Goal: Find specific page/section: Find specific page/section

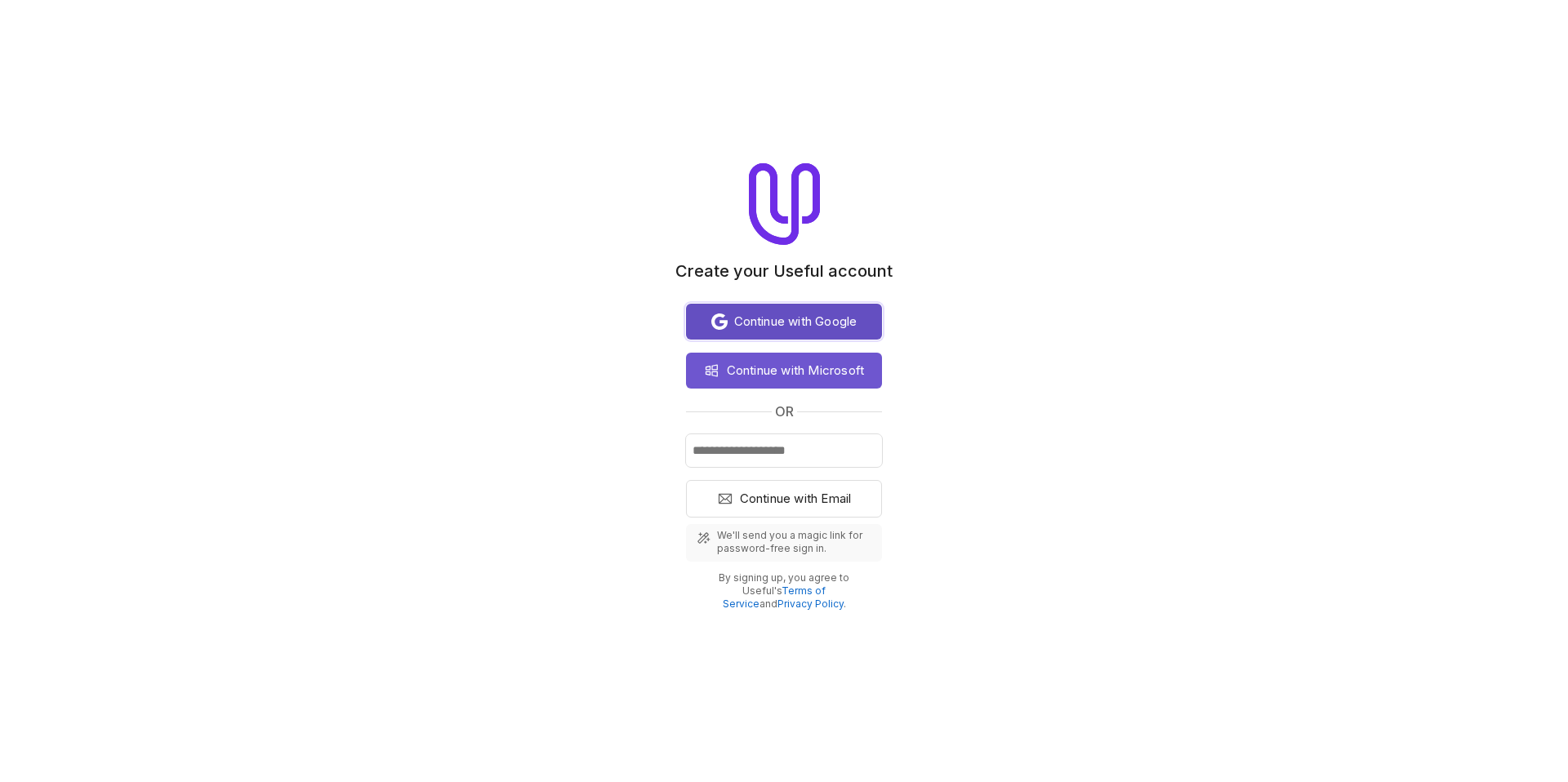
click at [799, 315] on span "Continue with Google" at bounding box center [796, 321] width 123 height 19
click at [802, 327] on span "Continue with Google" at bounding box center [796, 321] width 123 height 19
click at [797, 321] on span "Continue with Google" at bounding box center [796, 321] width 123 height 19
click at [991, 257] on div "Create your Useful account Continue with Google Continue with Microsoft or Cont…" at bounding box center [784, 387] width 1568 height 447
click at [857, 297] on div "Continue with Google Continue with Microsoft or Continue with Email We'll send …" at bounding box center [784, 454] width 196 height 314
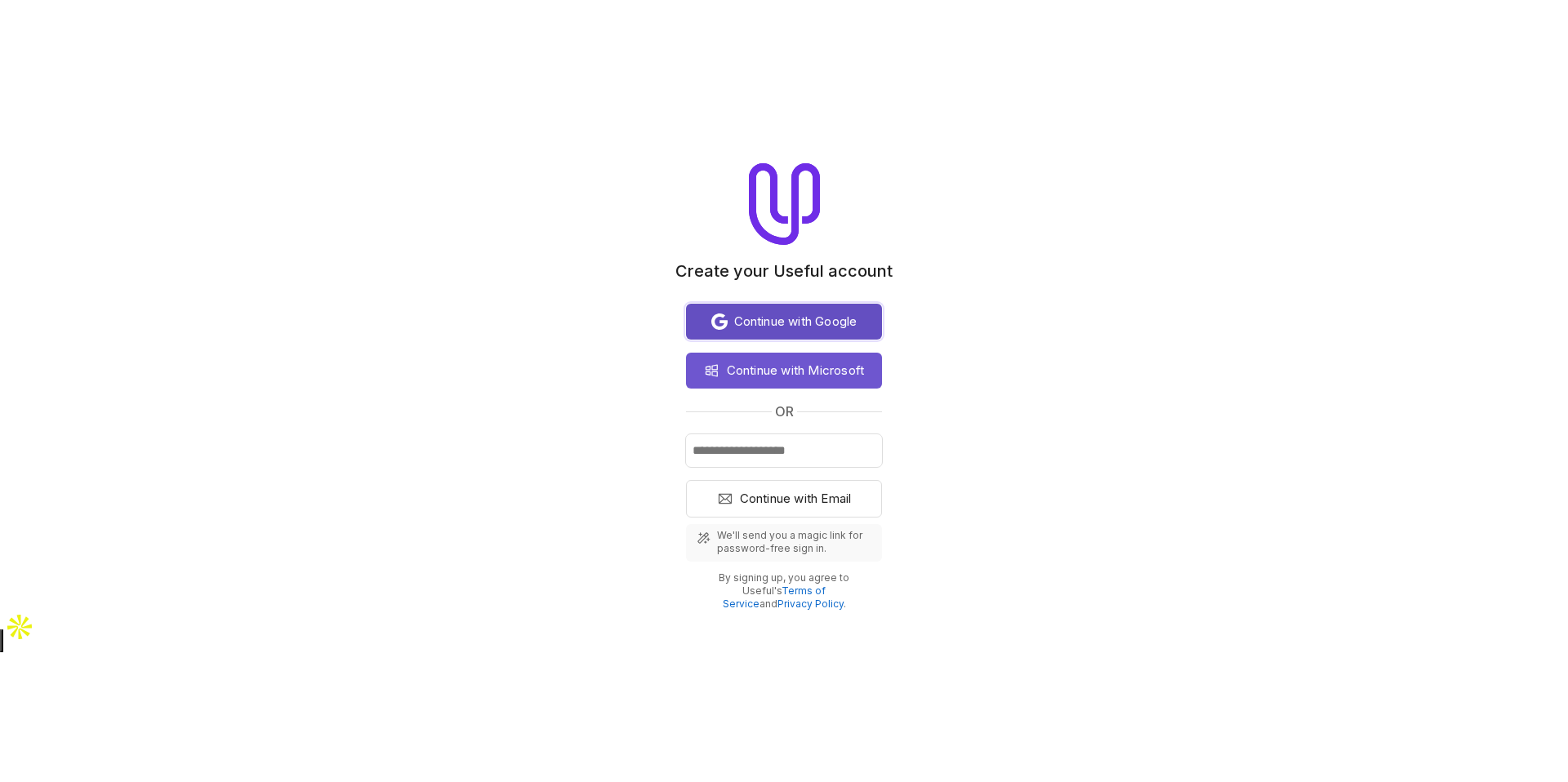
click at [857, 318] on span "Continue with Google" at bounding box center [796, 321] width 123 height 19
click at [857, 316] on span "Continue with Google" at bounding box center [796, 321] width 123 height 19
click at [857, 315] on span "Continue with Google" at bounding box center [796, 321] width 123 height 19
click at [765, 317] on span "Continue with Google" at bounding box center [796, 321] width 123 height 19
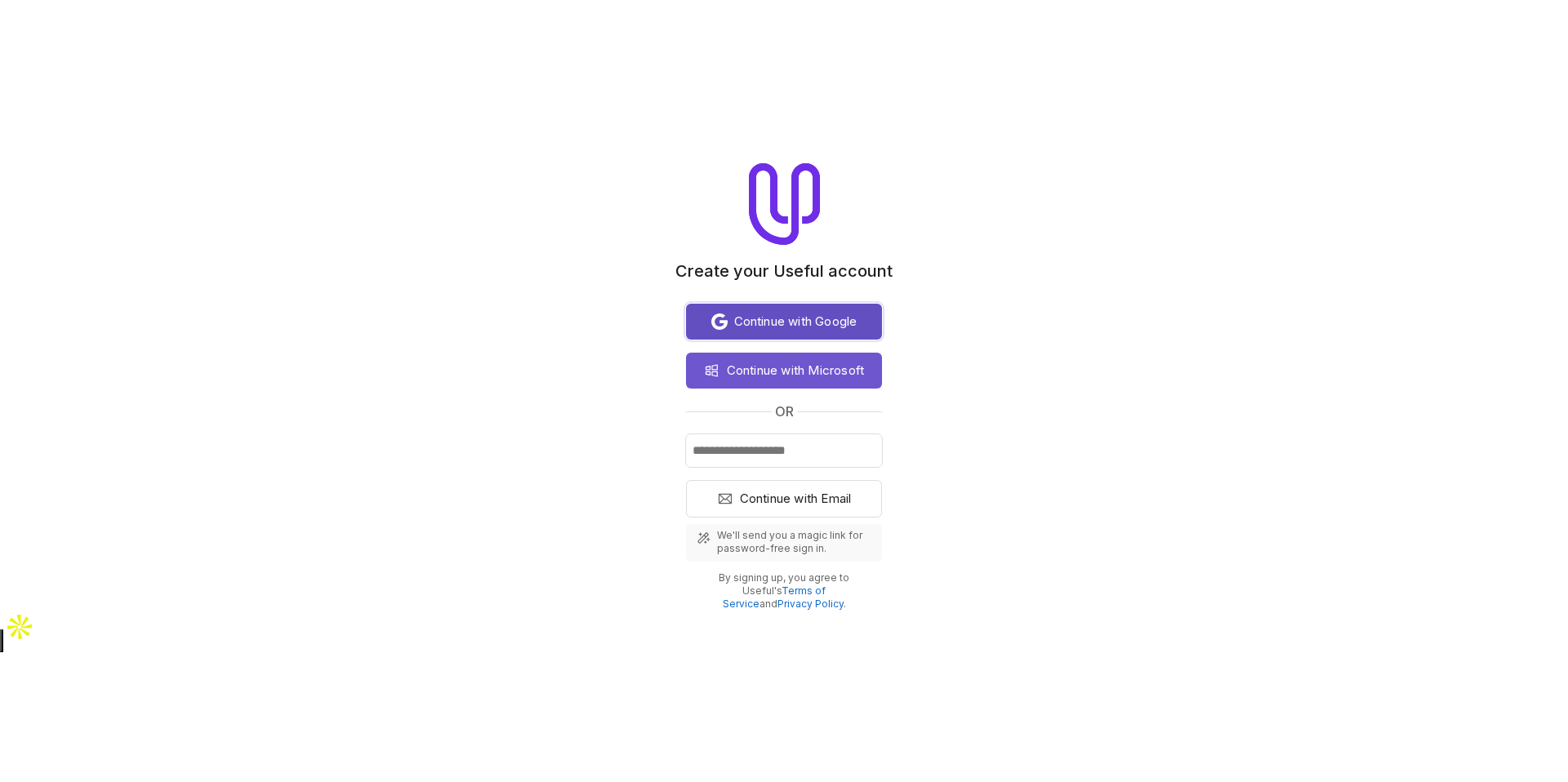
click at [765, 315] on span "Continue with Google" at bounding box center [796, 321] width 123 height 19
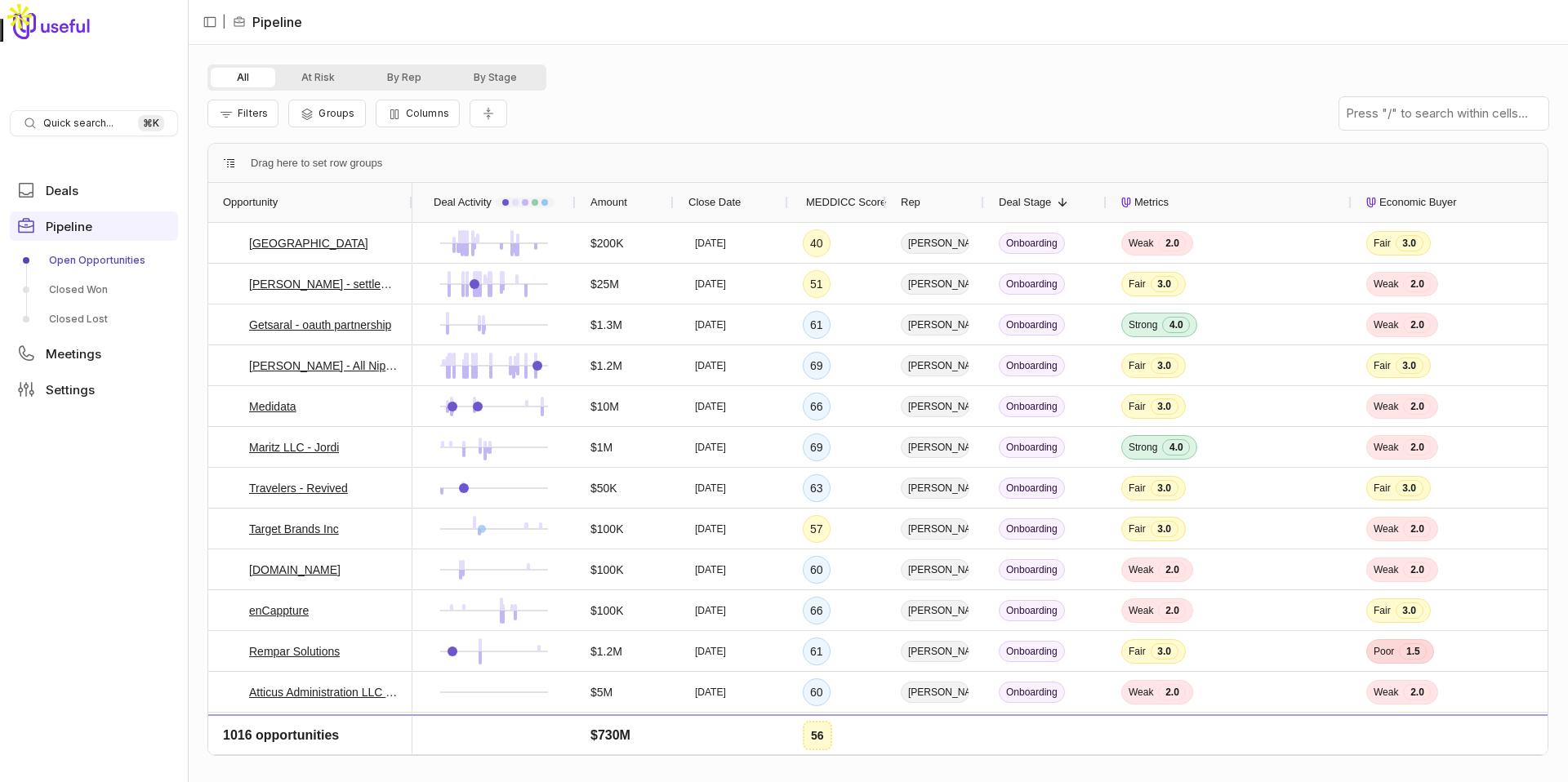
click at [75, 125] on span "Quick search..." at bounding box center [78, 123] width 70 height 13
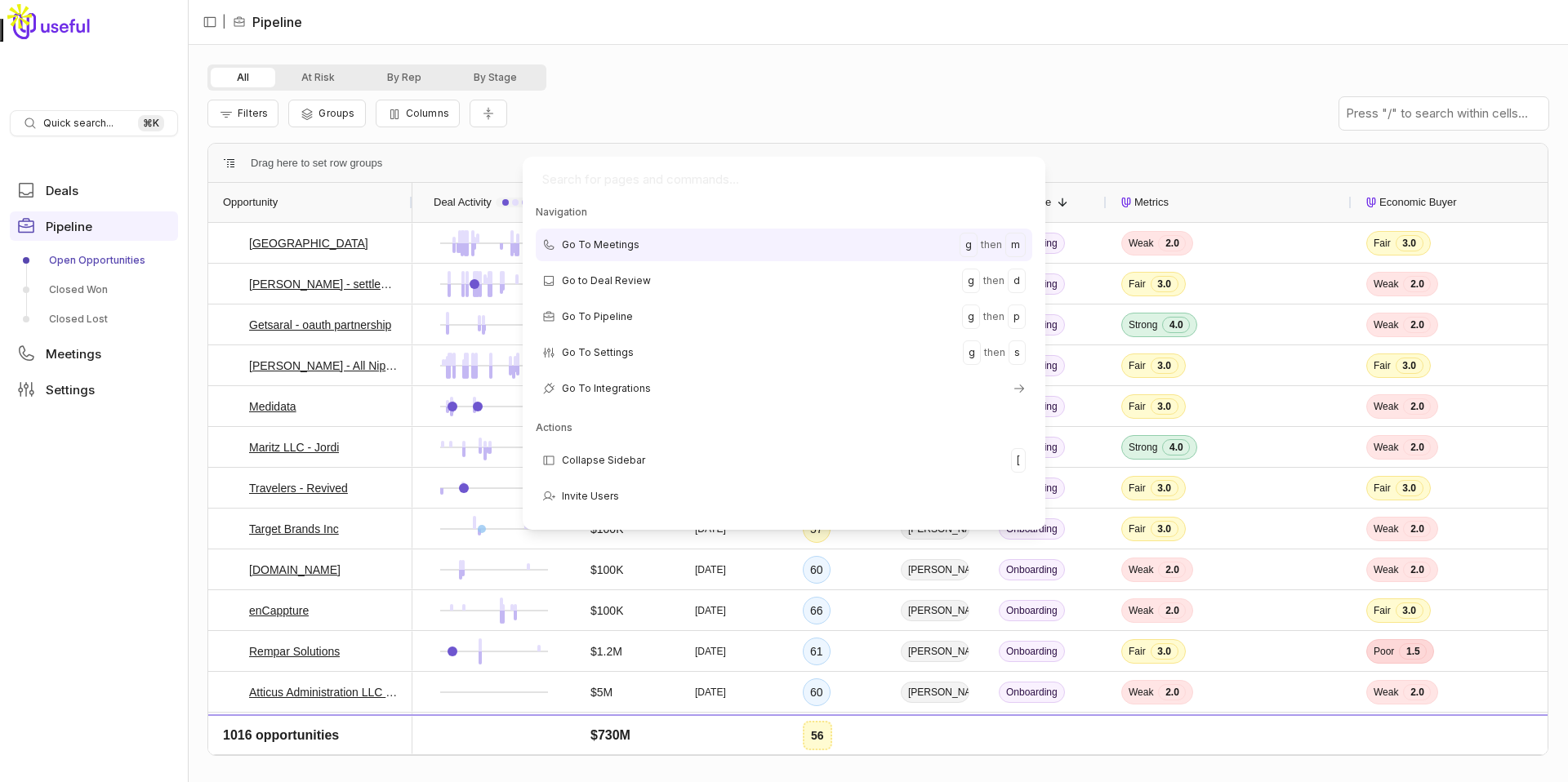
click at [75, 125] on html "Quick search... ⌘ K Deals Pipeline Open Opportunities Closed Won Closed Lost Me…" at bounding box center [784, 391] width 1568 height 782
click at [84, 116] on html "Quick search... ⌘ K Deals Pipeline Open Opportunities Closed Won Closed Lost Me…" at bounding box center [784, 391] width 1568 height 782
click at [626, 164] on input "Global Command Menu" at bounding box center [784, 180] width 510 height 33
paste input "[EMAIL_ADDRESS][DOMAIN_NAME]"
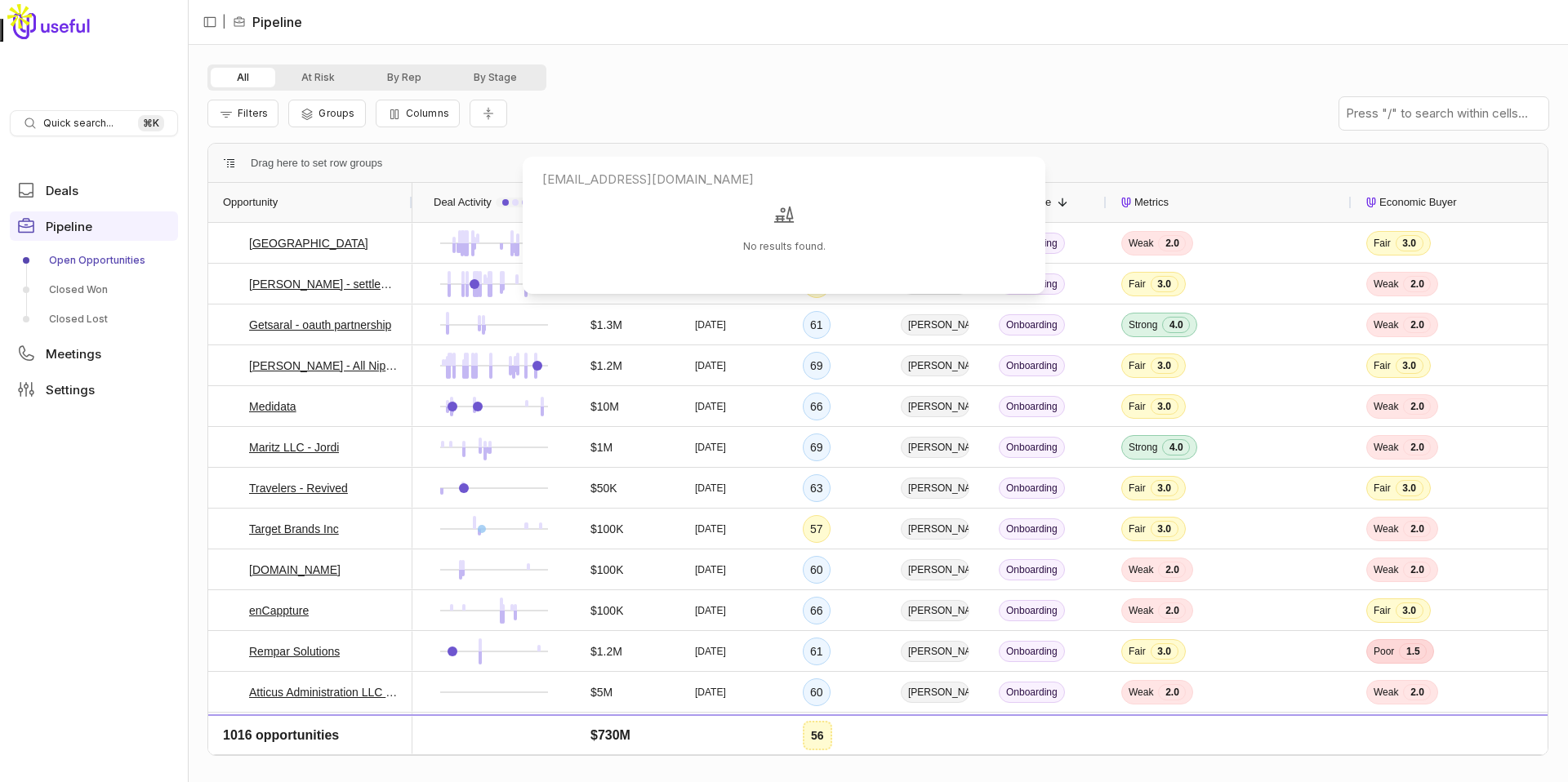
click at [677, 177] on input "[EMAIL_ADDRESS][DOMAIN_NAME]" at bounding box center [784, 180] width 510 height 33
click at [677, 189] on input "[EMAIL_ADDRESS][DOMAIN_NAME]" at bounding box center [784, 180] width 510 height 33
click at [672, 186] on input "[EMAIL_ADDRESS][DOMAIN_NAME]" at bounding box center [784, 180] width 510 height 33
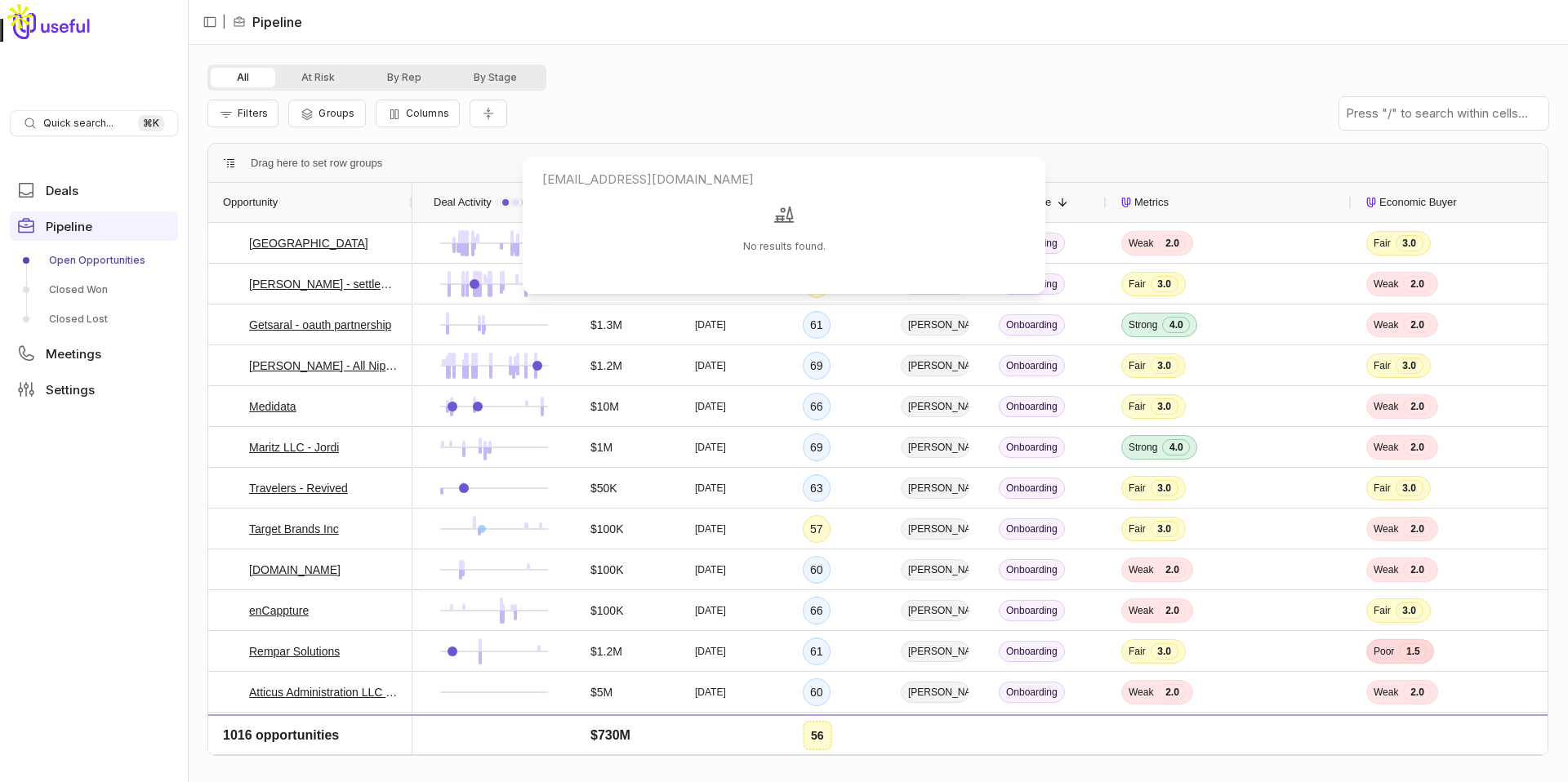
drag, startPoint x: 605, startPoint y: 178, endPoint x: 466, endPoint y: 178, distance: 139.0
click at [466, 178] on html "Quick search... ⌘ K Deals Pipeline Open Opportunities Closed Won Closed Lost Me…" at bounding box center [784, 391] width 1568 height 782
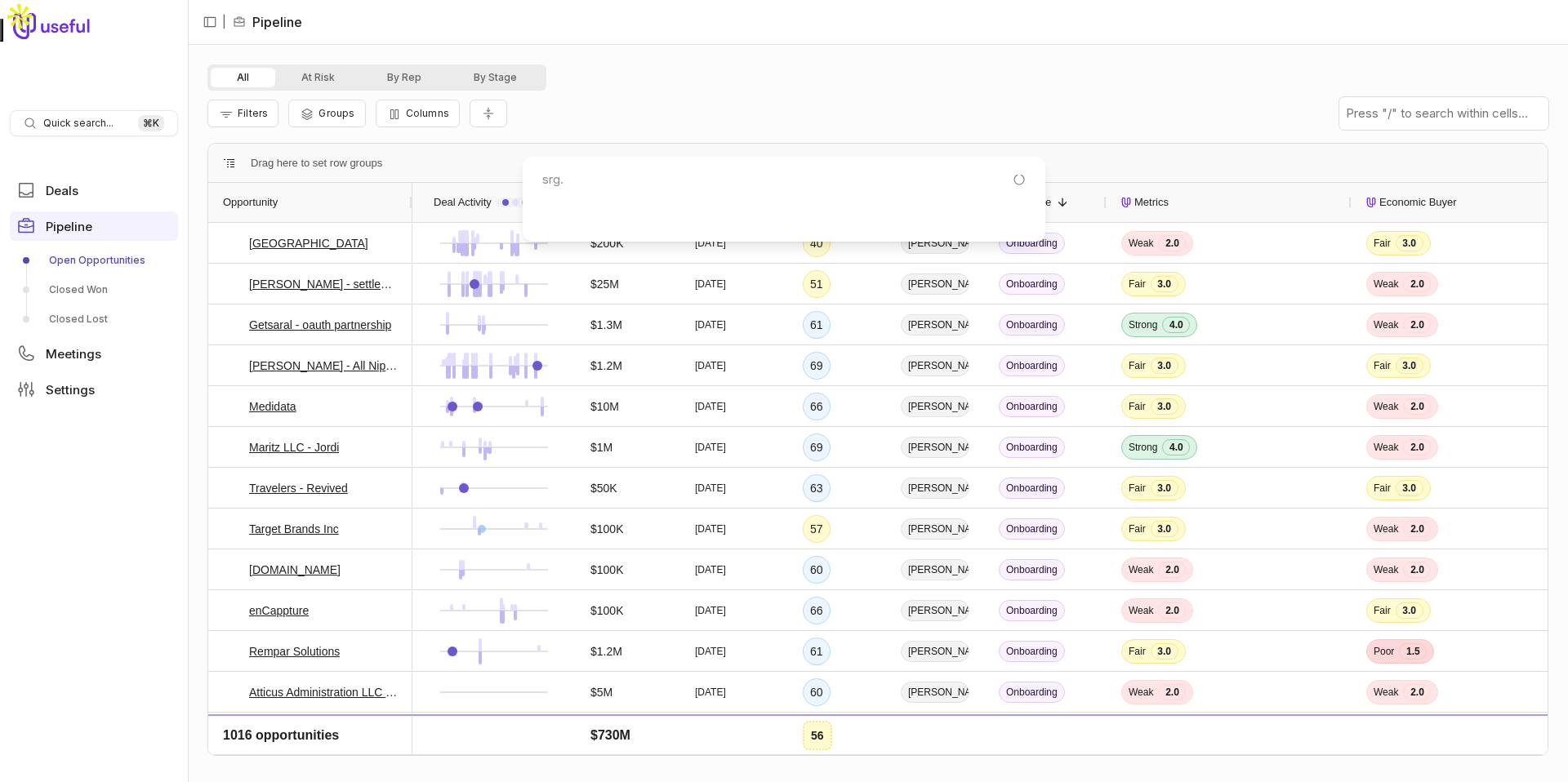
type input "srg"
click at [624, 77] on html "Quick search... ⌘ K Deals Pipeline Open Opportunities Closed Won Closed Lost Me…" at bounding box center [784, 391] width 1568 height 782
click at [680, 116] on div "Filters Groups Columns" at bounding box center [878, 114] width 1341 height 46
click at [672, 140] on div "All At Risk By Rep By Stage Filters Groups Columns Drag here to set row groups …" at bounding box center [878, 414] width 1341 height 698
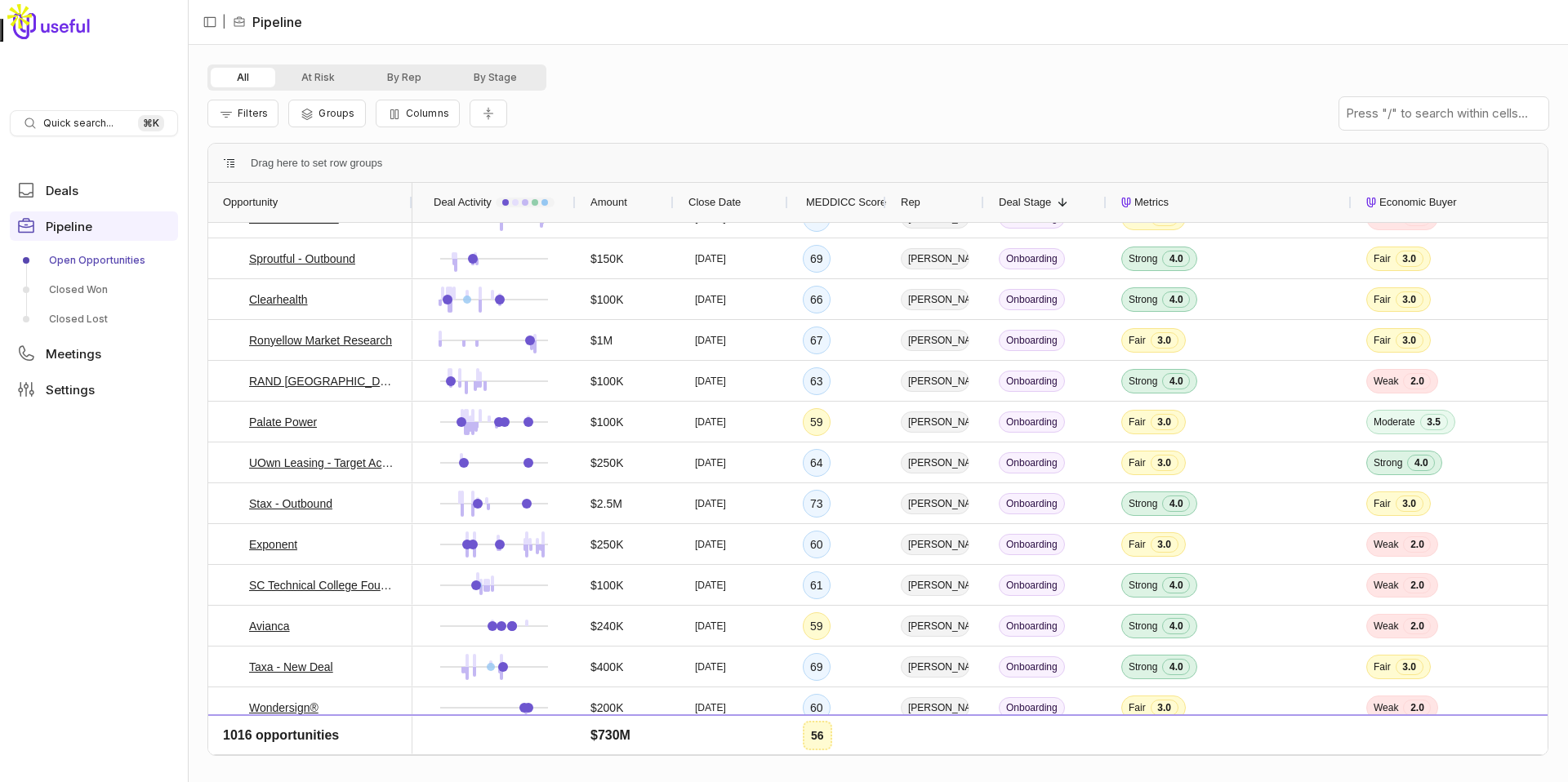
scroll to position [1077, 0]
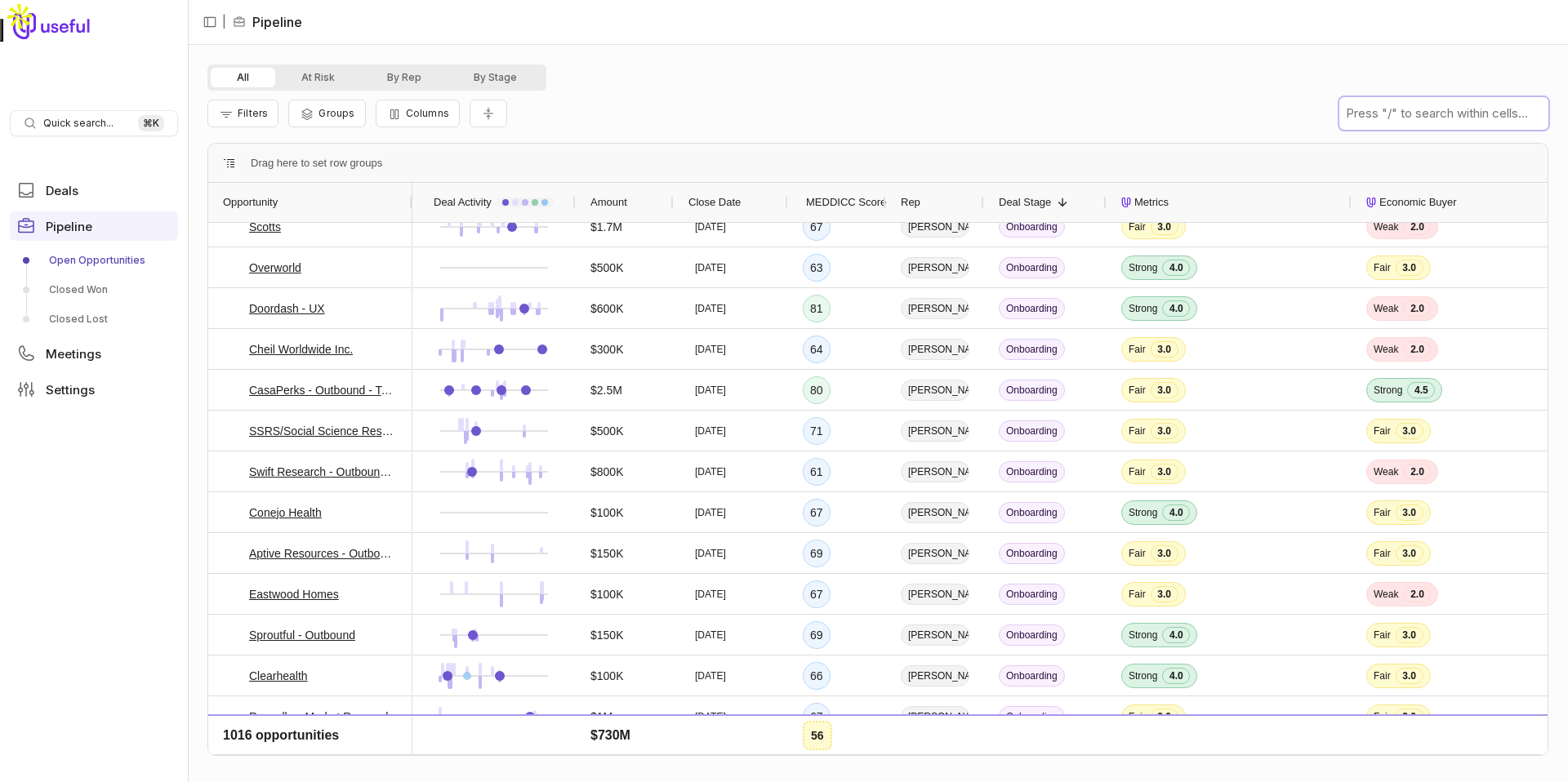
click at [1465, 111] on input "text" at bounding box center [1443, 114] width 209 height 33
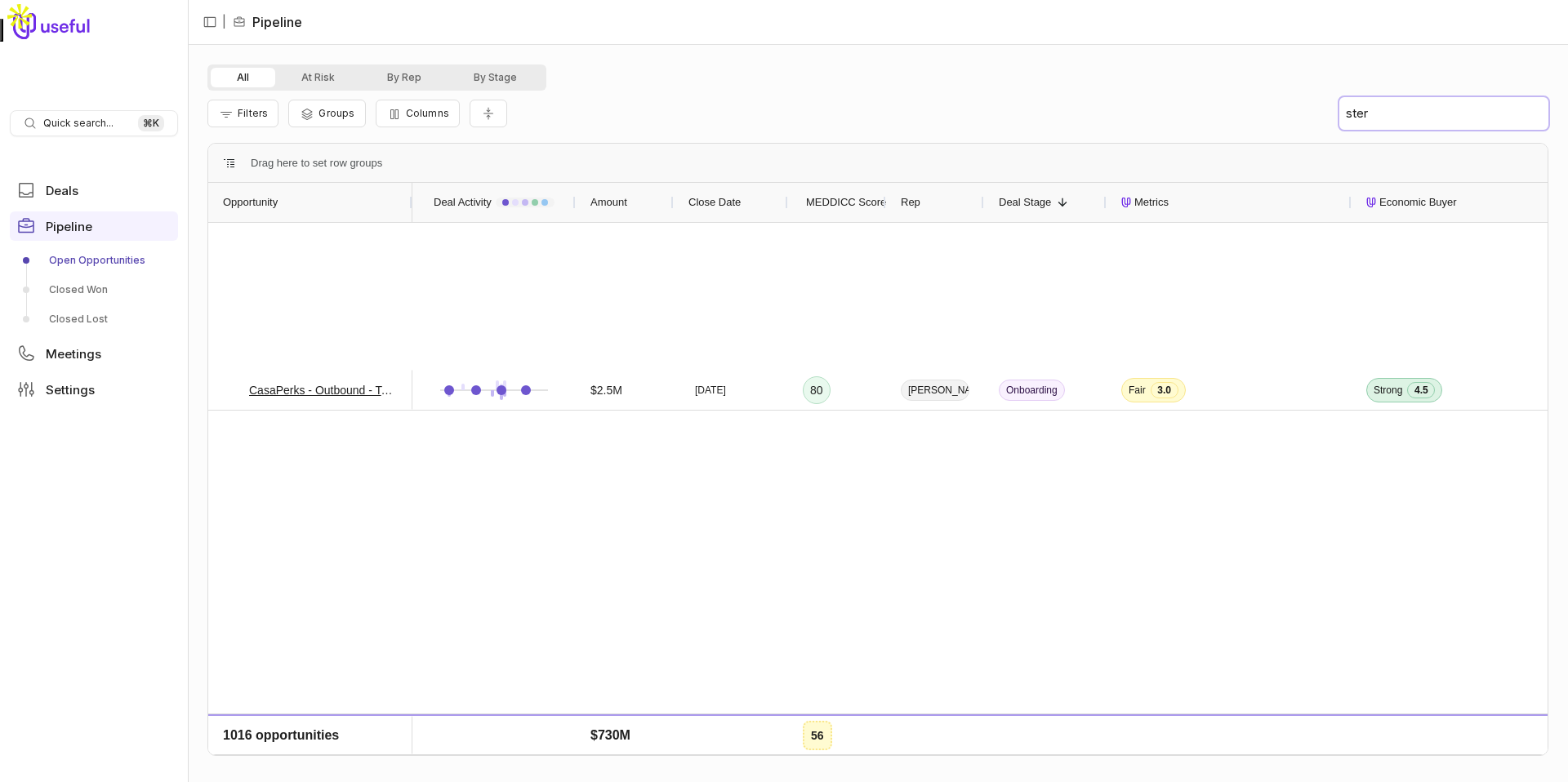
click at [1440, 111] on input "ster" at bounding box center [1443, 114] width 209 height 33
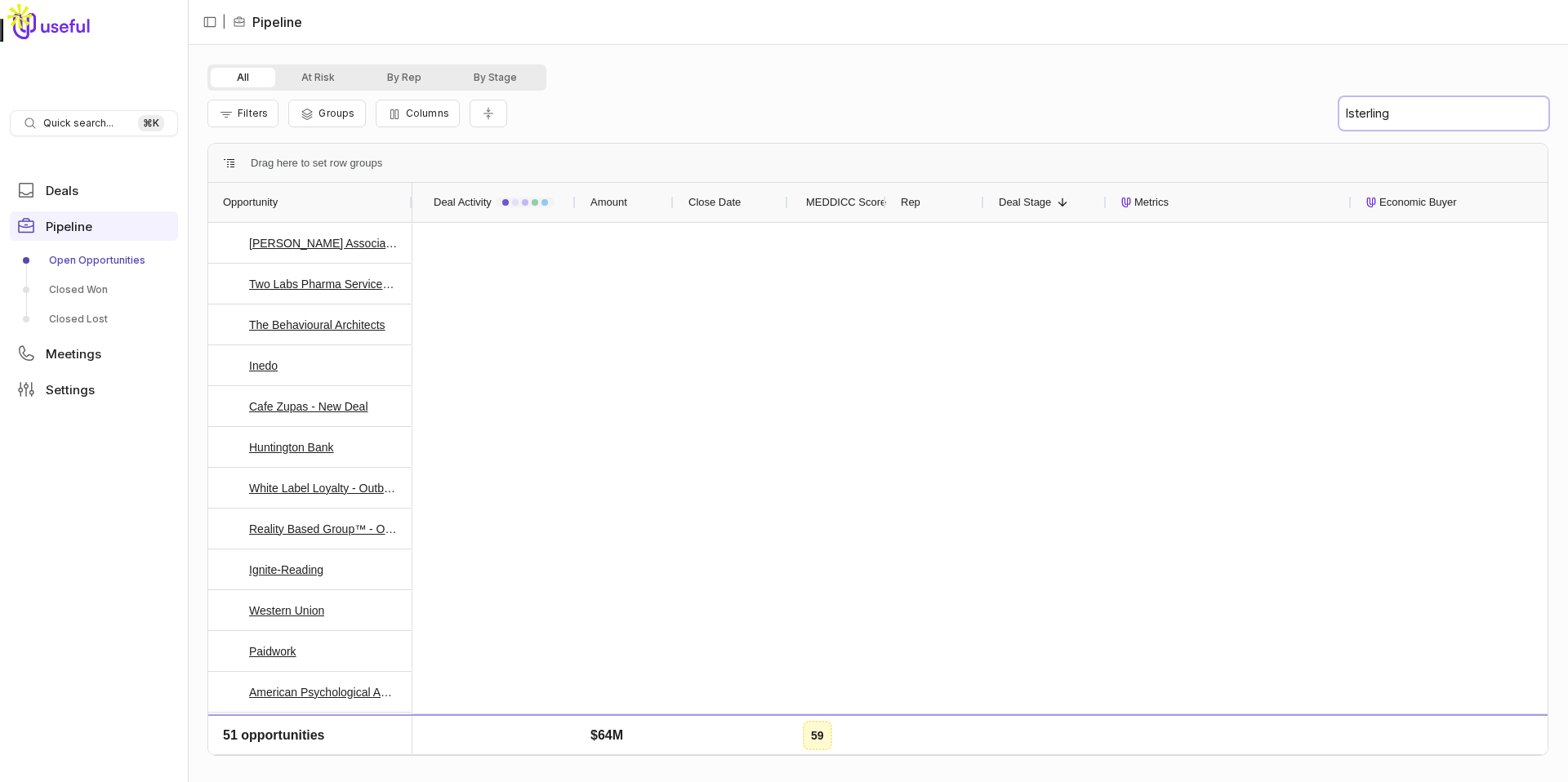
click at [1422, 109] on input "lsterling" at bounding box center [1443, 114] width 209 height 33
click at [1362, 111] on input "lsterling" at bounding box center [1443, 114] width 209 height 33
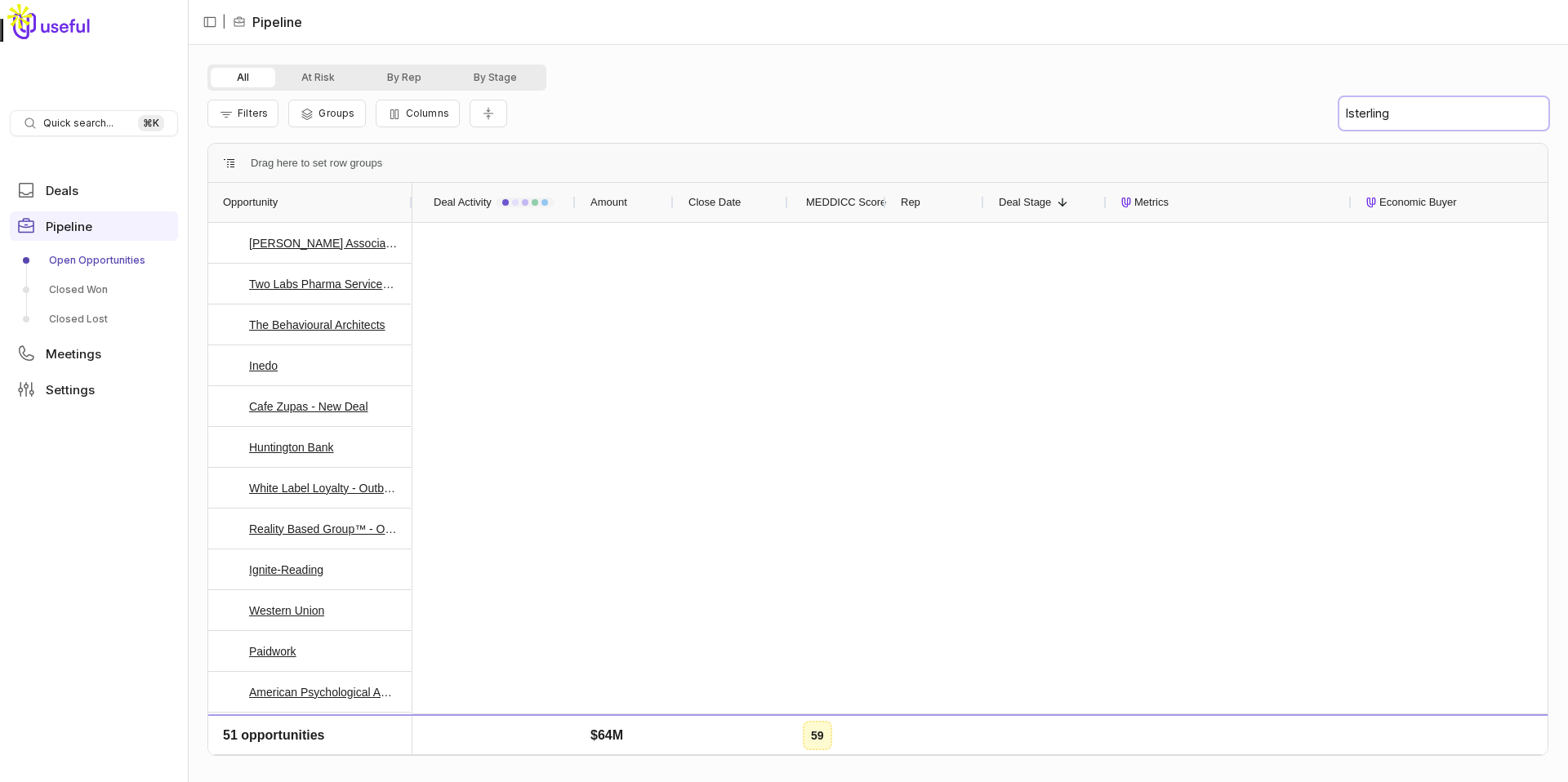
click at [1362, 111] on input "lsterling" at bounding box center [1443, 114] width 209 height 33
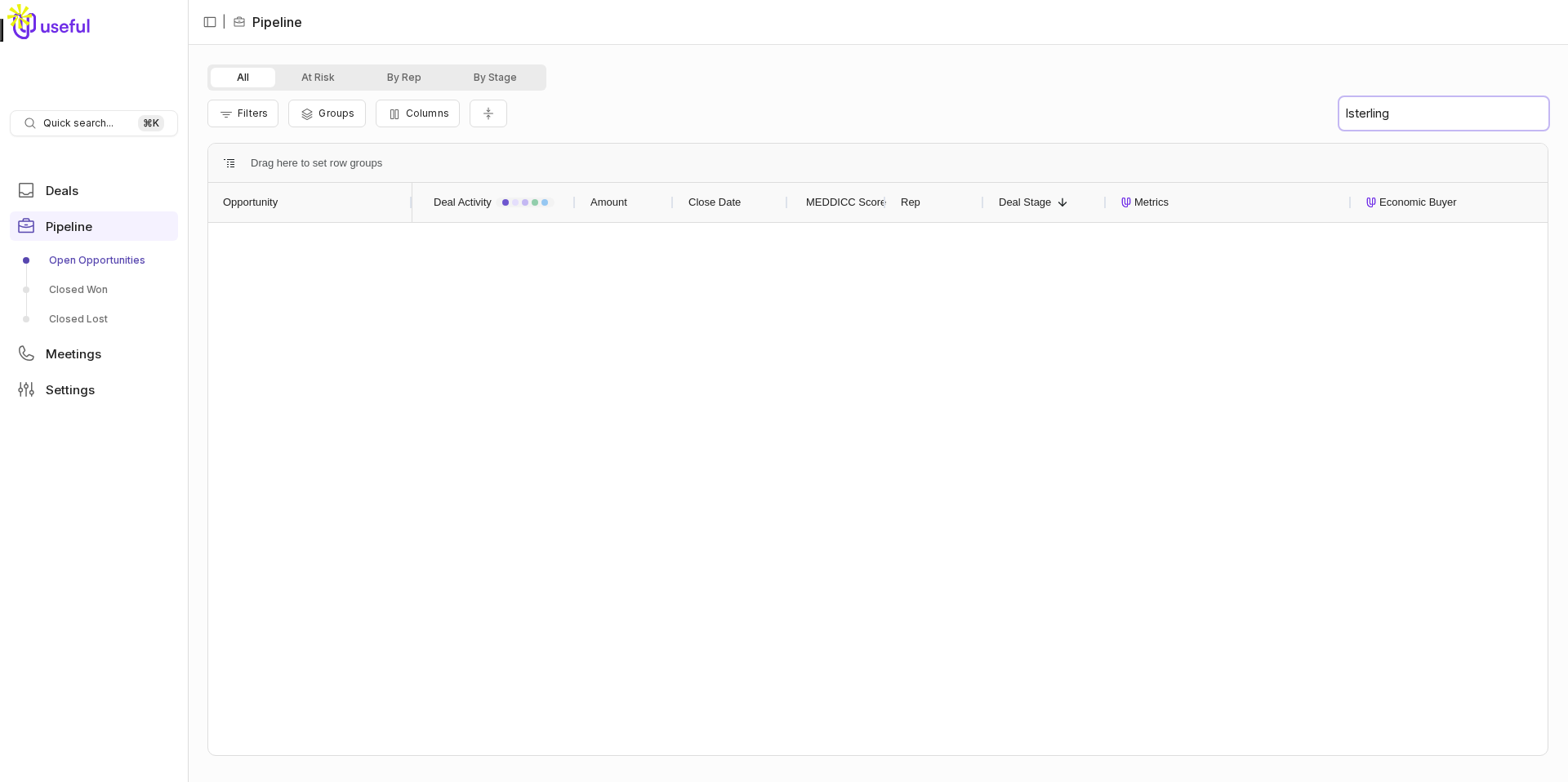
scroll to position [0, 0]
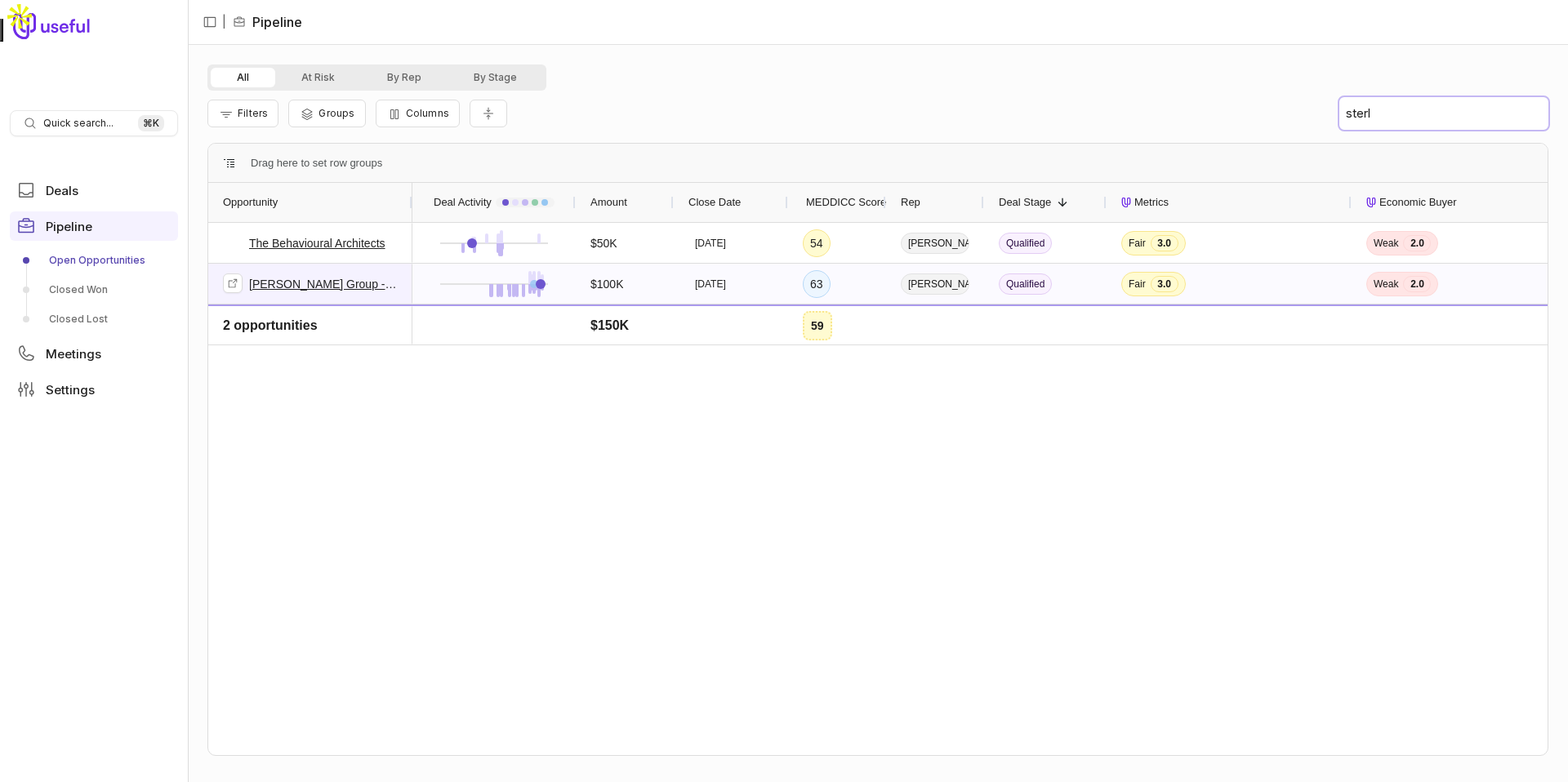
type input "sterl"
click at [288, 282] on link "[PERSON_NAME] Group - Outbound" at bounding box center [323, 284] width 148 height 19
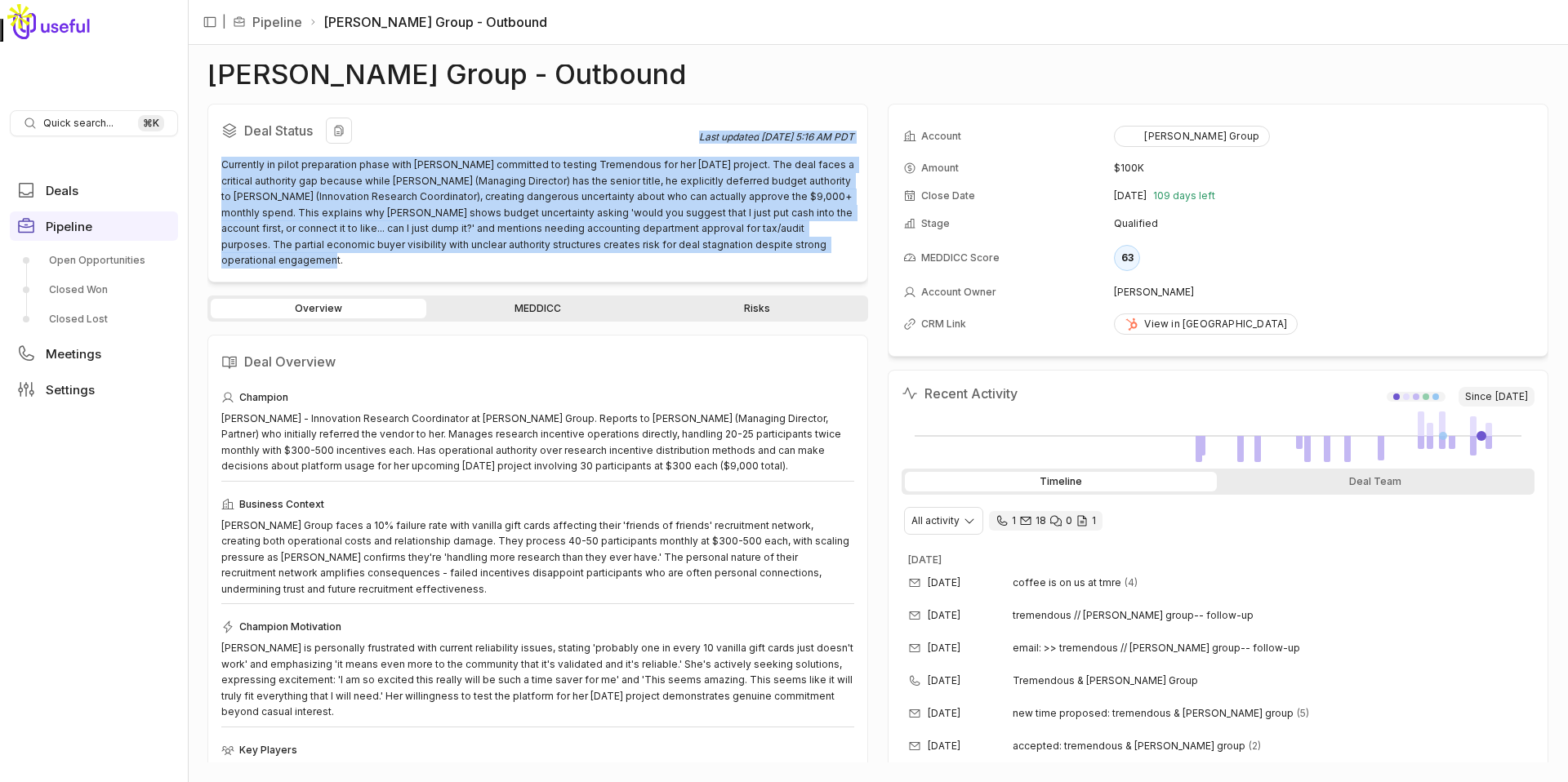
drag, startPoint x: 656, startPoint y: 136, endPoint x: 847, endPoint y: 248, distance: 221.4
click at [847, 251] on div "Deal Status Last updated [DATE] 5:16 AM PDT Currently in pilot preparation phas…" at bounding box center [538, 193] width 661 height 179
